Goal: Leave review/rating: Share an evaluation or opinion about a product, service, or content

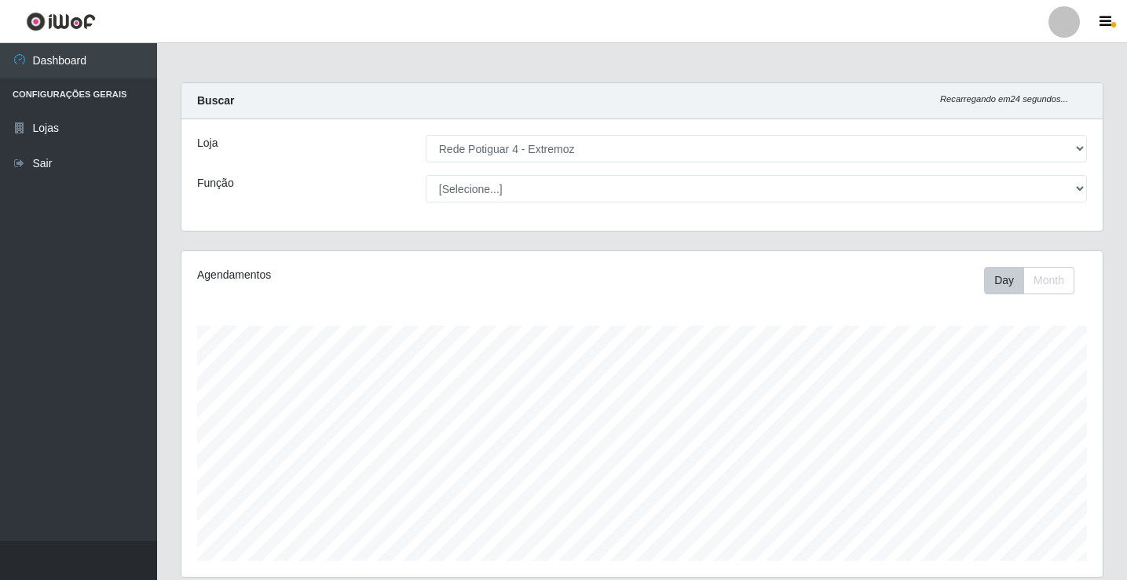
select select "78"
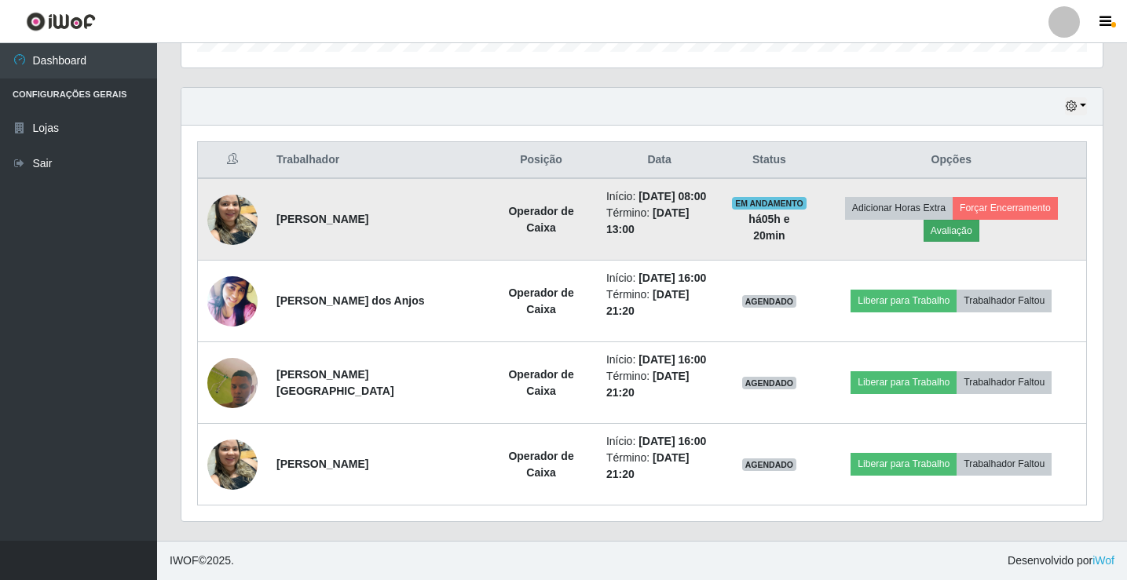
scroll to position [326, 921]
click at [938, 229] on button "Avaliação" at bounding box center [952, 231] width 56 height 22
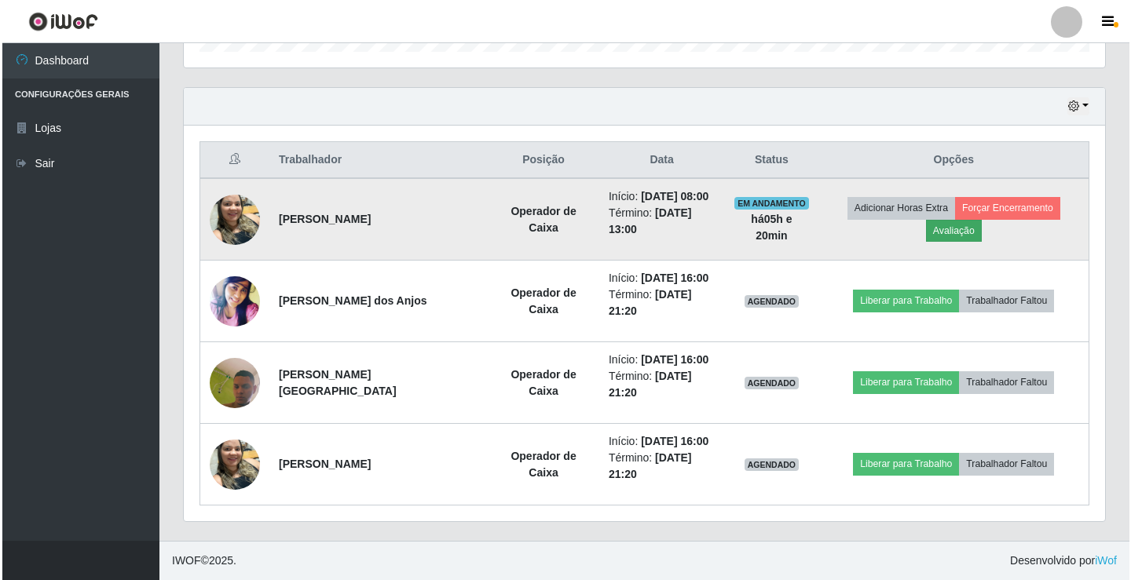
scroll to position [326, 913]
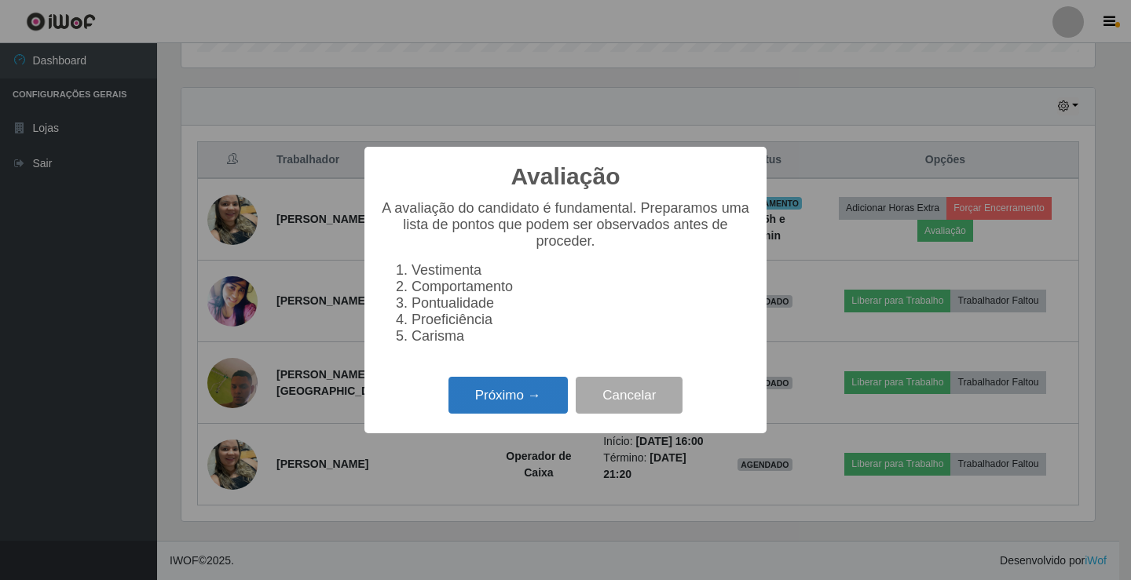
click at [525, 414] on button "Próximo →" at bounding box center [507, 395] width 119 height 37
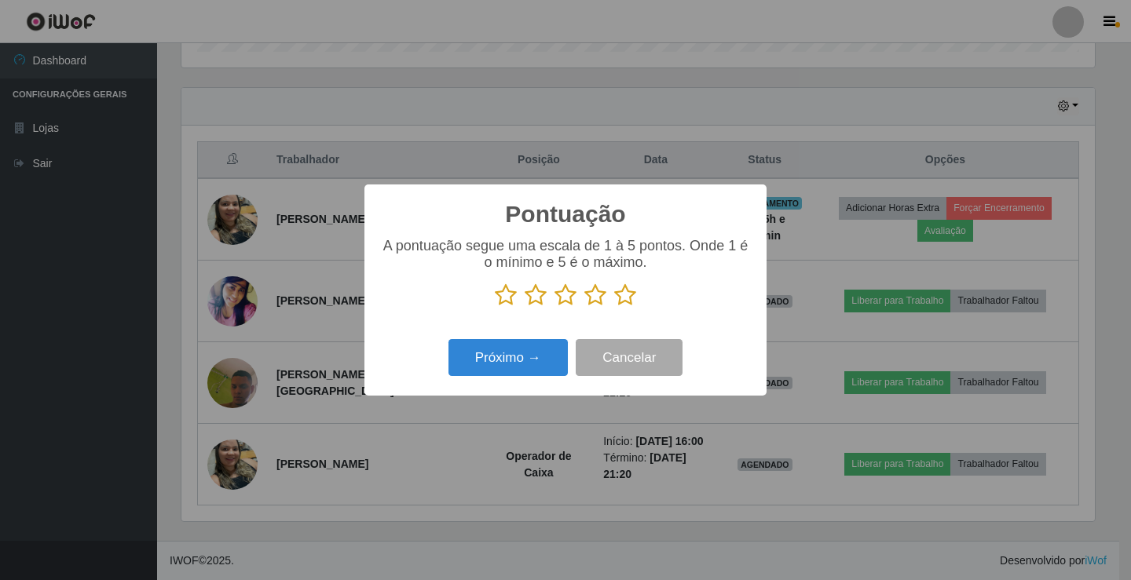
click at [625, 304] on icon at bounding box center [625, 296] width 22 height 24
click at [614, 307] on input "radio" at bounding box center [614, 307] width 0 height 0
click at [538, 355] on button "Próximo →" at bounding box center [507, 357] width 119 height 37
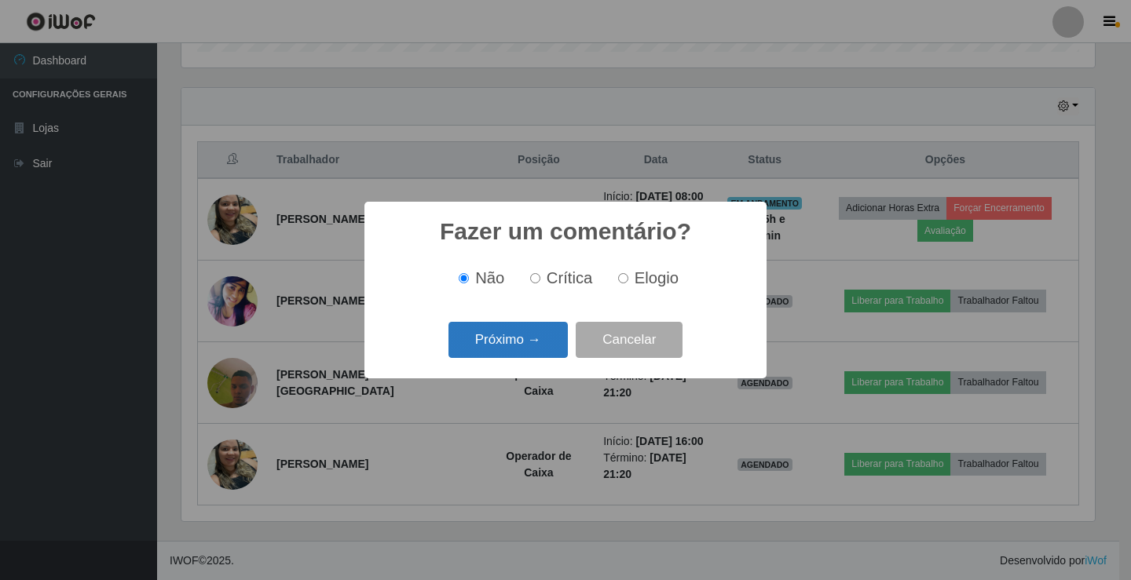
drag, startPoint x: 627, startPoint y: 280, endPoint x: 478, endPoint y: 335, distance: 159.0
click at [612, 284] on label "Elogio" at bounding box center [645, 278] width 67 height 18
click at [618, 284] on input "Elogio" at bounding box center [623, 278] width 10 height 10
radio input "true"
click at [481, 343] on button "Próximo →" at bounding box center [507, 340] width 119 height 37
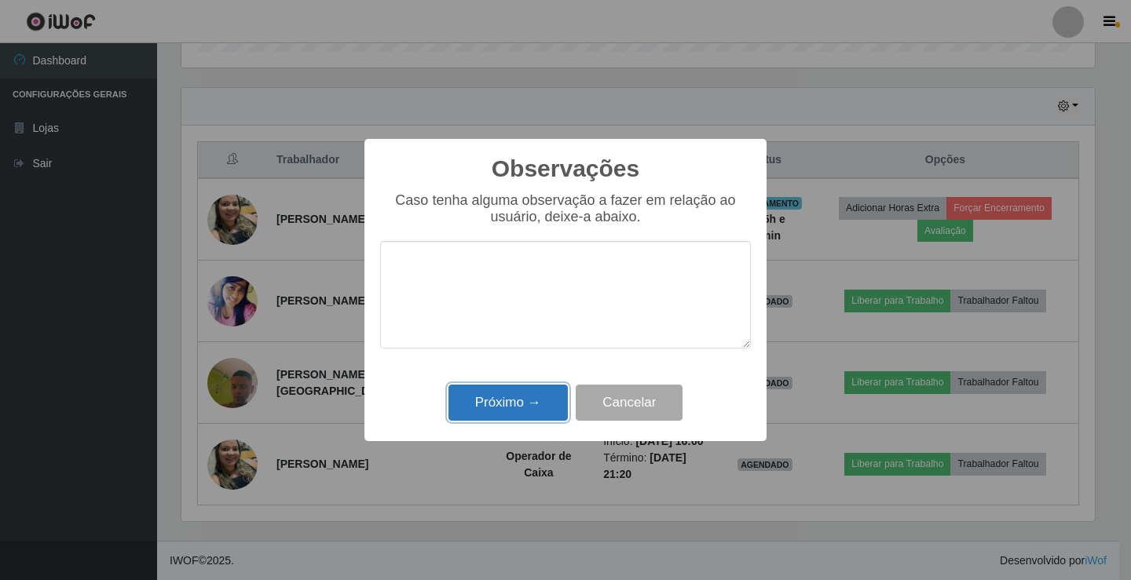
click at [507, 390] on button "Próximo →" at bounding box center [507, 403] width 119 height 37
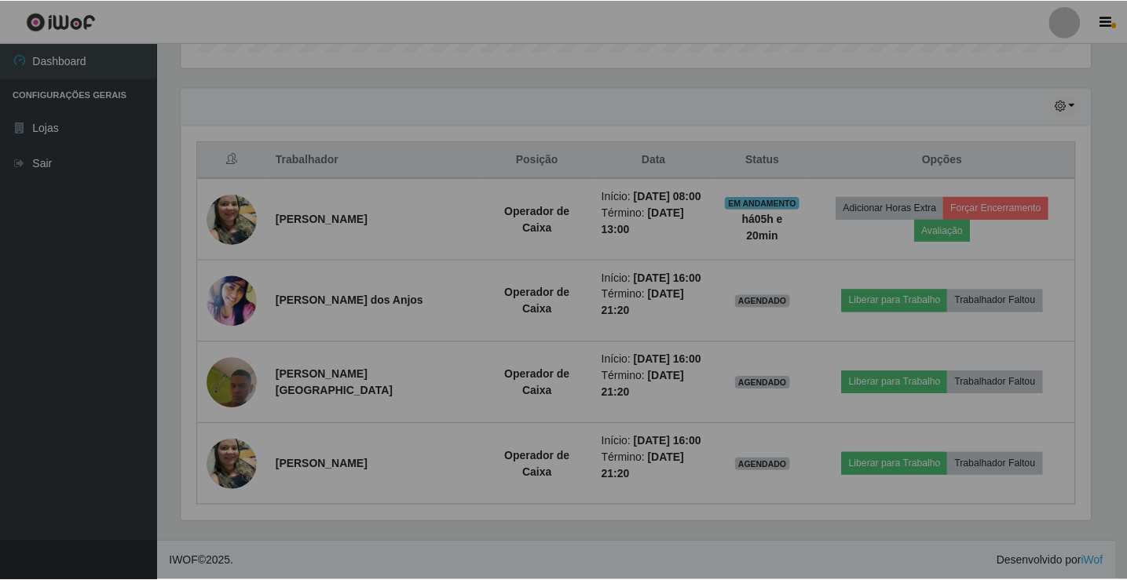
scroll to position [326, 921]
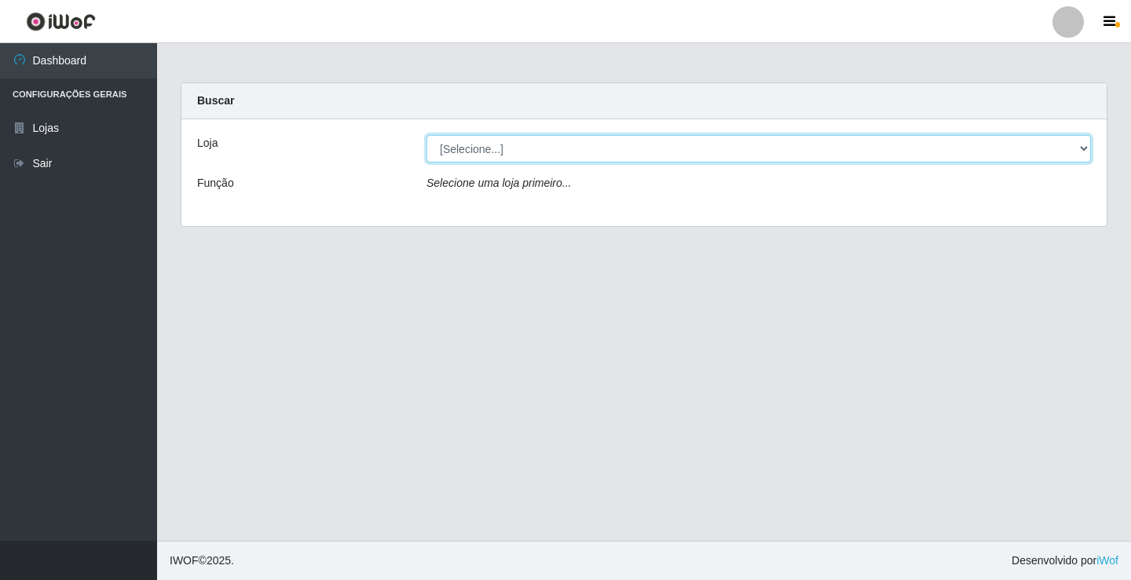
click at [822, 147] on select "[Selecione...] Rede Potiguar 4 - Extremoz" at bounding box center [758, 148] width 664 height 27
select select "78"
click at [426, 135] on select "[Selecione...] Rede Potiguar 4 - Extremoz" at bounding box center [758, 148] width 664 height 27
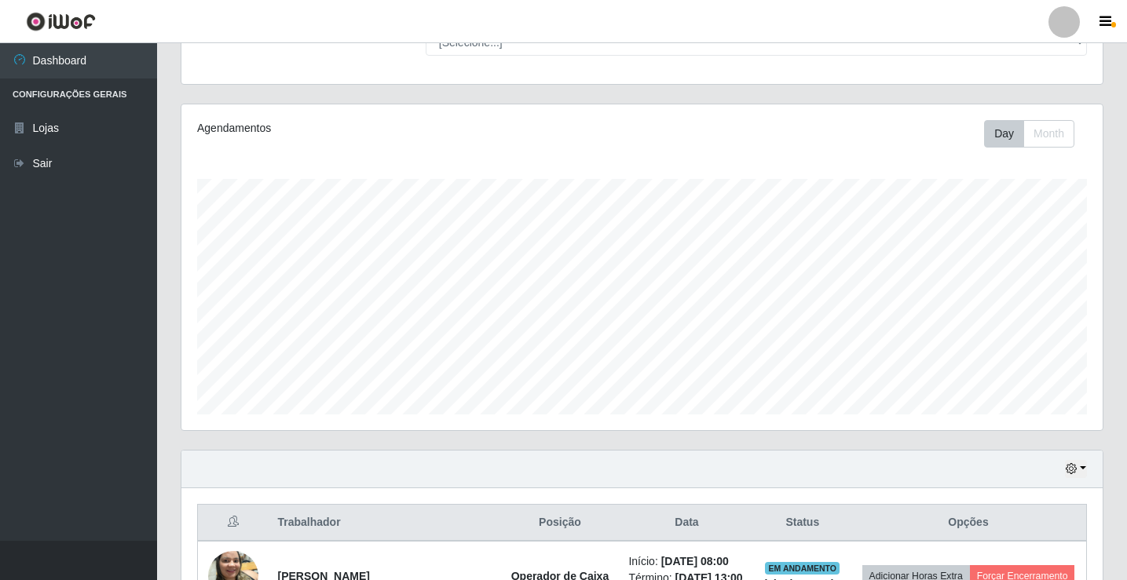
scroll to position [463, 0]
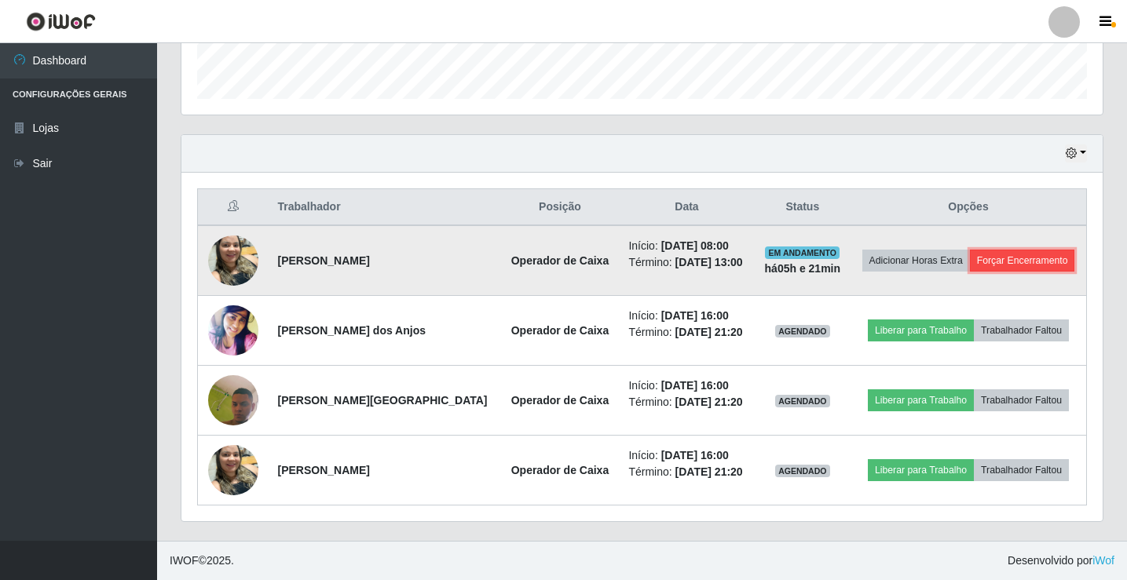
click at [1009, 262] on button "Forçar Encerramento" at bounding box center [1022, 261] width 105 height 22
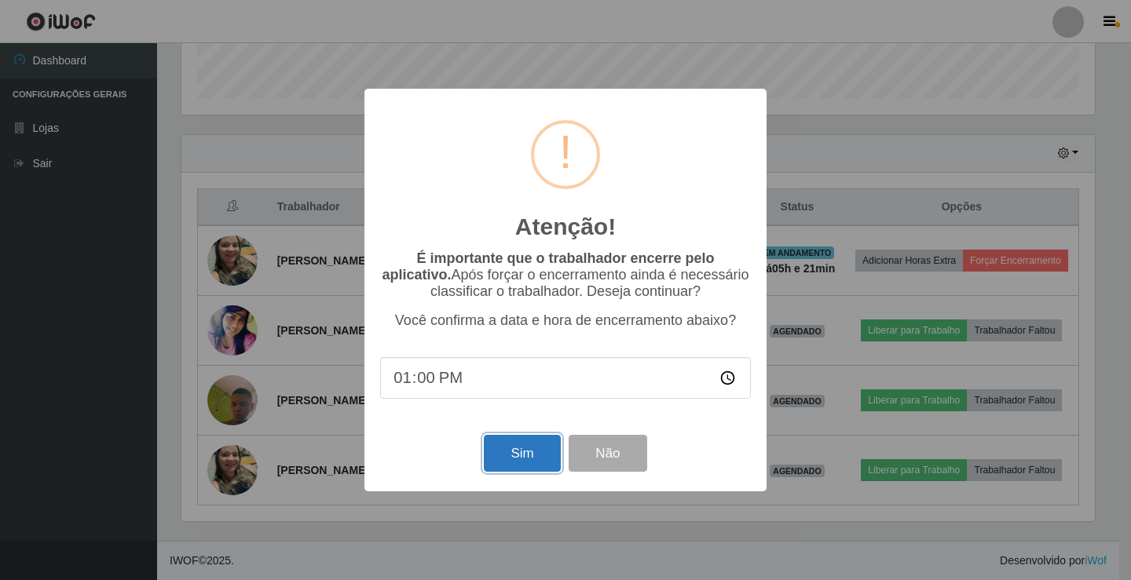
click at [514, 462] on button "Sim" at bounding box center [522, 453] width 76 height 37
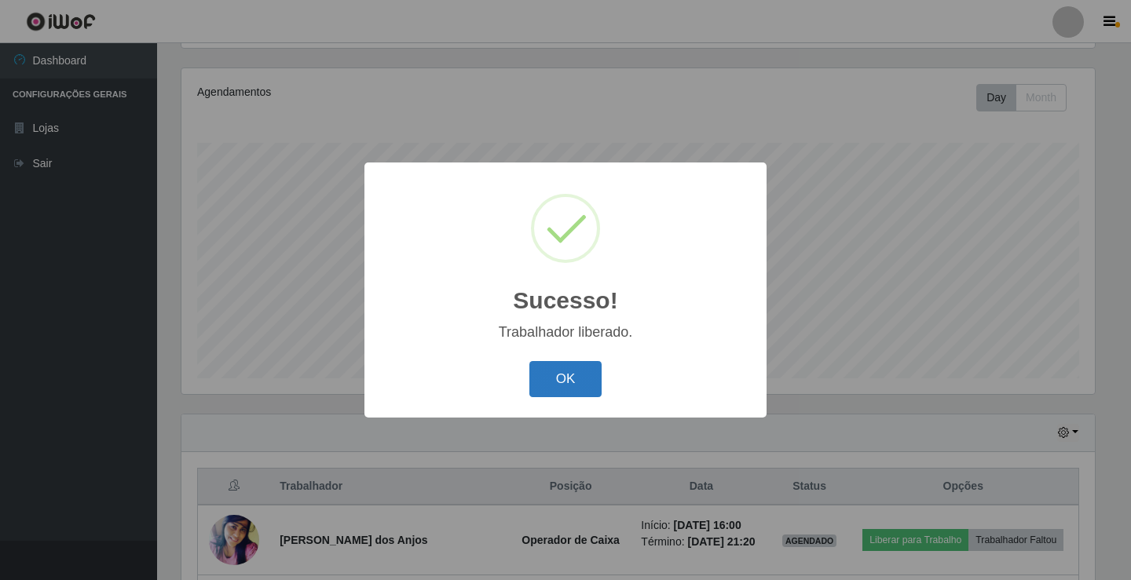
click at [569, 390] on button "OK" at bounding box center [565, 379] width 73 height 37
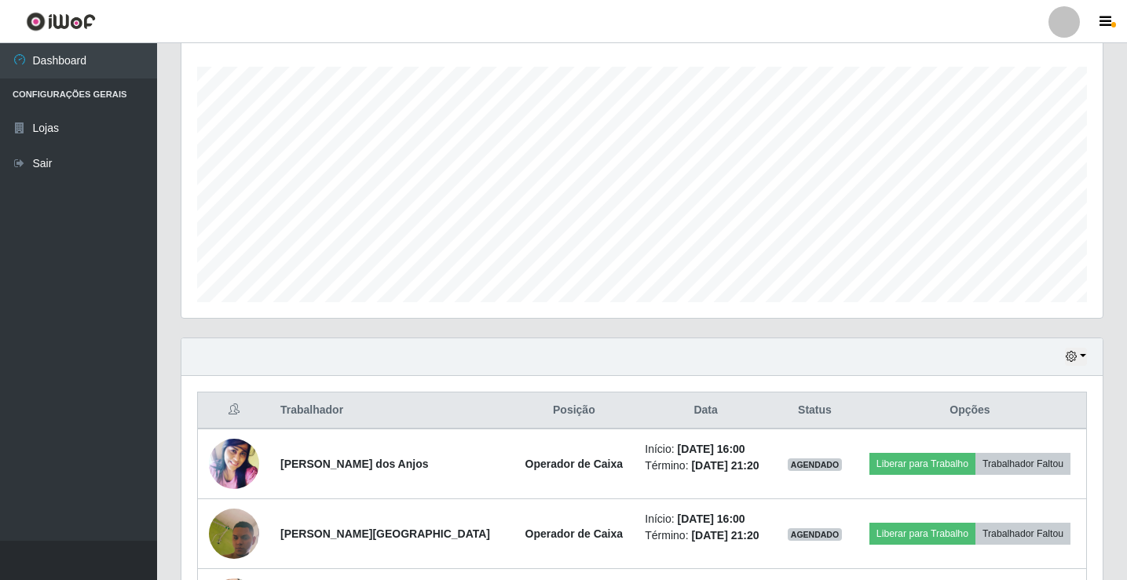
scroll to position [393, 0]
